Goal: Task Accomplishment & Management: Manage account settings

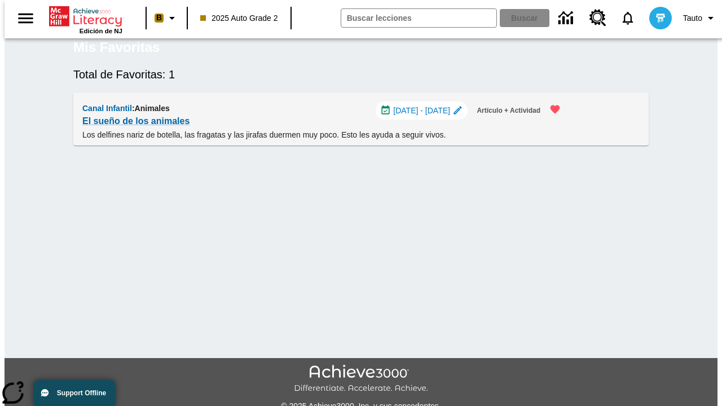
click at [425, 117] on span "[DATE] - [DATE]" at bounding box center [421, 111] width 57 height 12
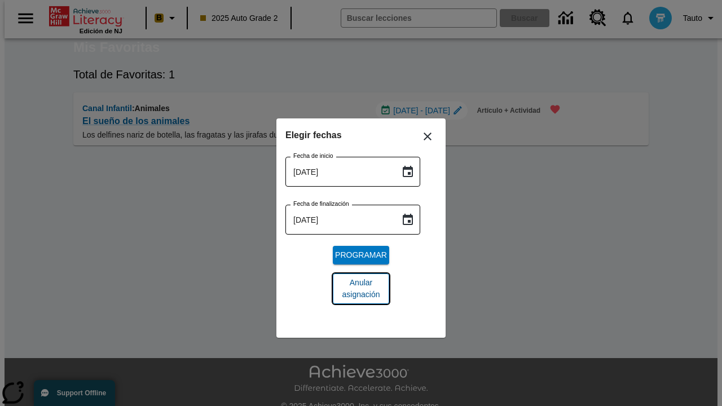
click at [361, 289] on span "Anular asignación" at bounding box center [361, 289] width 38 height 24
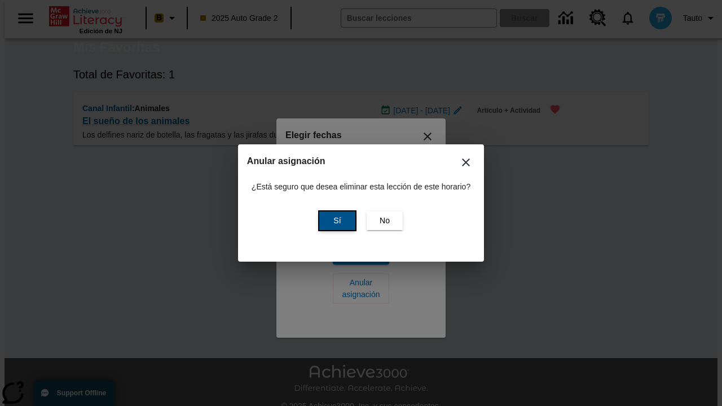
click at [336, 221] on span "Sí" at bounding box center [336, 221] width 7 height 12
